Goal: Check status: Check status

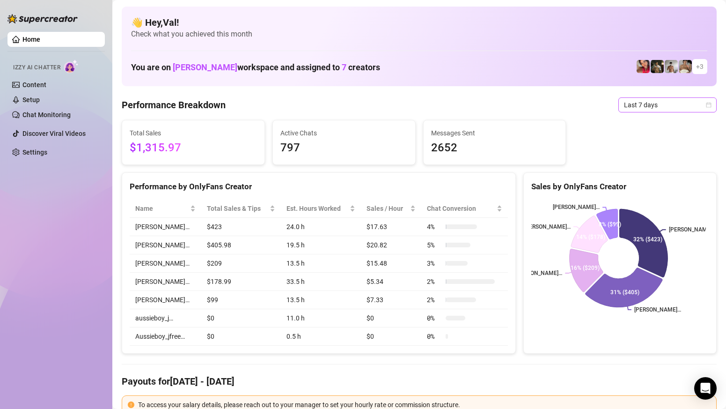
click at [706, 104] on icon "calendar" at bounding box center [708, 104] width 5 height 5
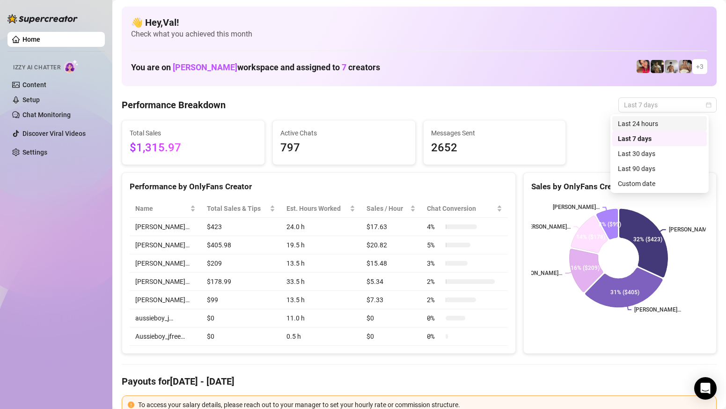
click at [635, 123] on div "Last 24 hours" at bounding box center [659, 123] width 83 height 10
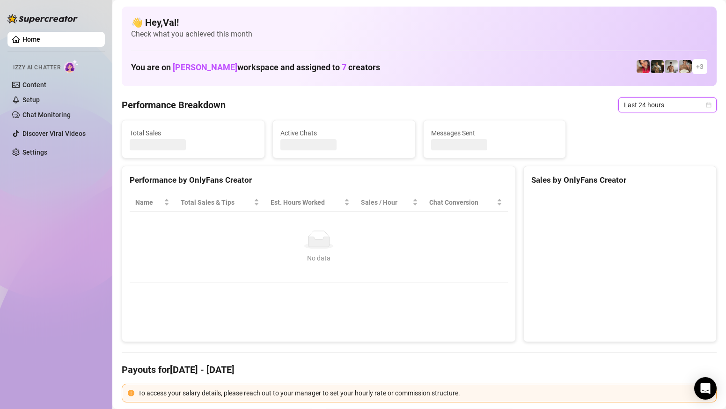
click at [635, 123] on div "Total Sales Active Chats Messages Sent" at bounding box center [419, 139] width 602 height 38
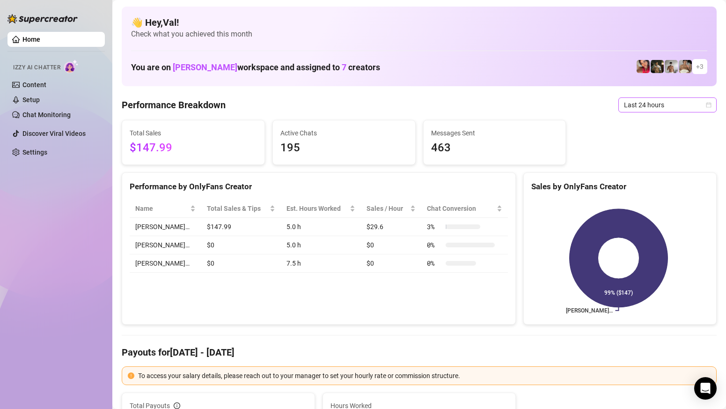
click at [698, 109] on span "Last 24 hours" at bounding box center [667, 105] width 87 height 14
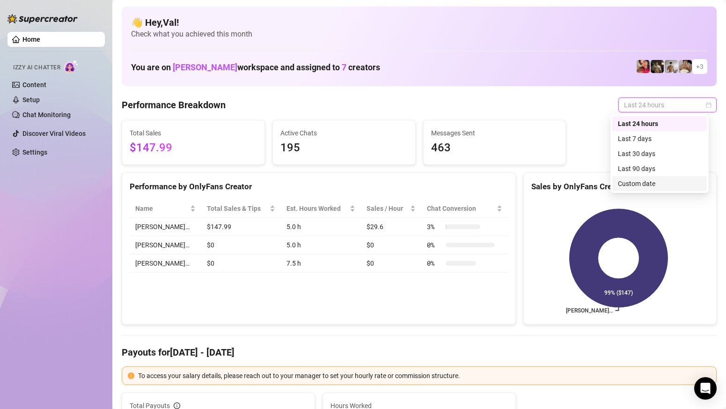
click at [639, 184] on div "Custom date" at bounding box center [659, 183] width 83 height 10
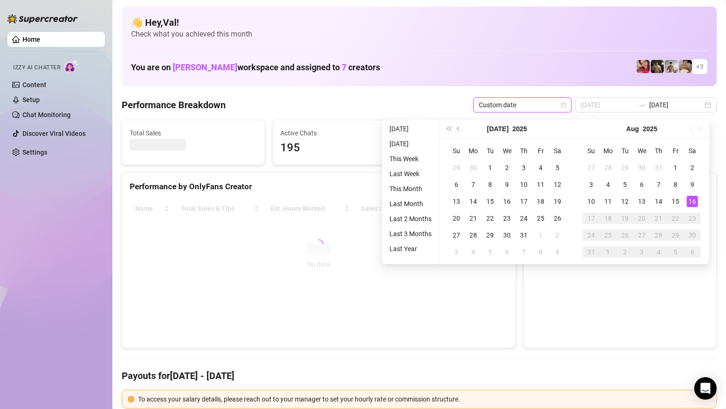
type input "[DATE]"
click at [692, 201] on div "16" at bounding box center [692, 201] width 11 height 11
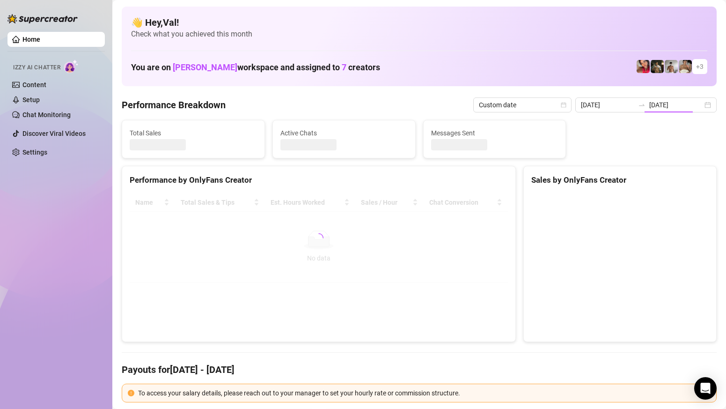
type input "[DATE]"
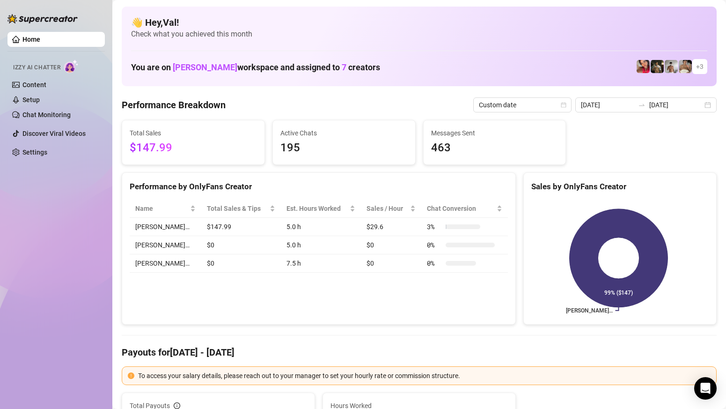
click at [589, 351] on h4 "Payouts for [DATE] - [DATE]" at bounding box center [419, 351] width 595 height 13
click at [676, 124] on div "Total Sales $147.99 Active Chats 195 Messages Sent 463" at bounding box center [419, 142] width 602 height 45
